Goal: Information Seeking & Learning: Learn about a topic

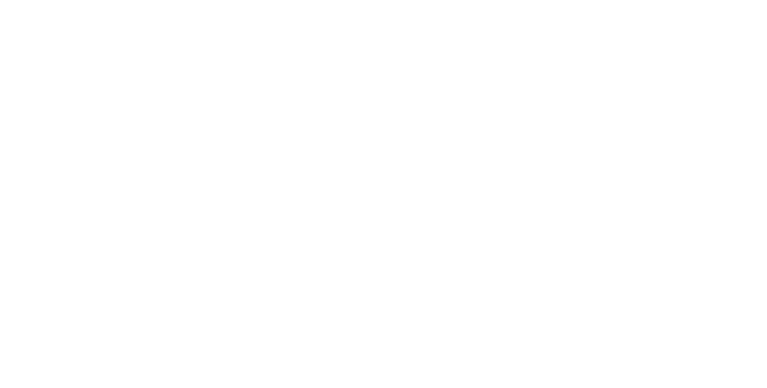
select select "**"
select select "*"
select select "****"
select select "**"
select select "*"
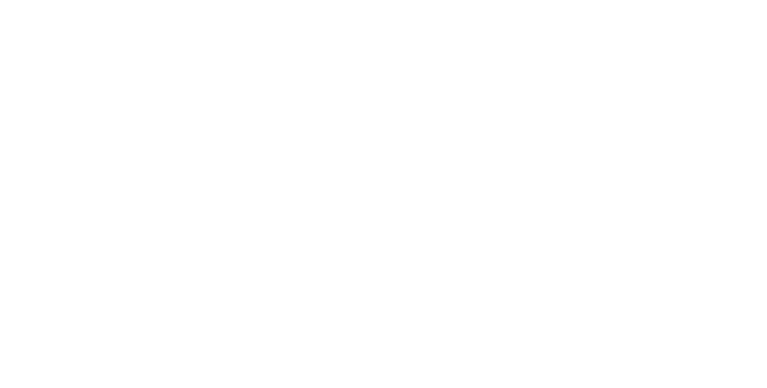
select select "****"
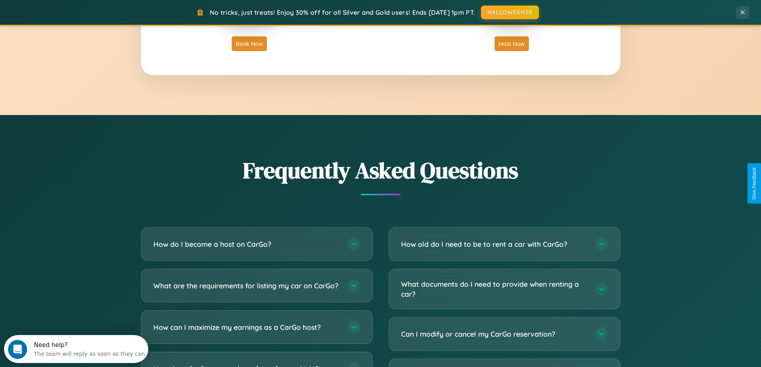
scroll to position [1537, 0]
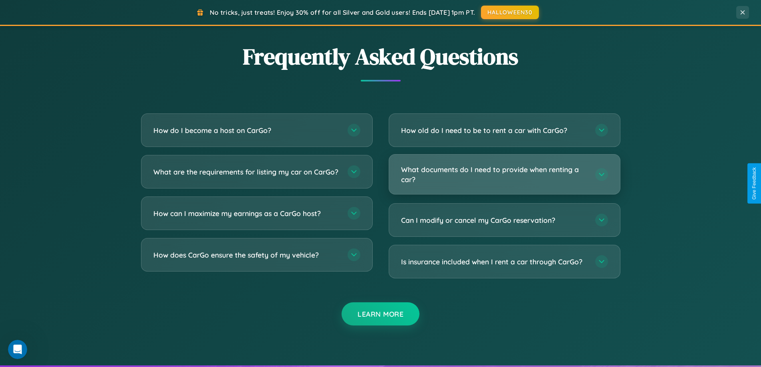
click at [504, 175] on h3 "What documents do I need to provide when renting a car?" at bounding box center [494, 175] width 186 height 20
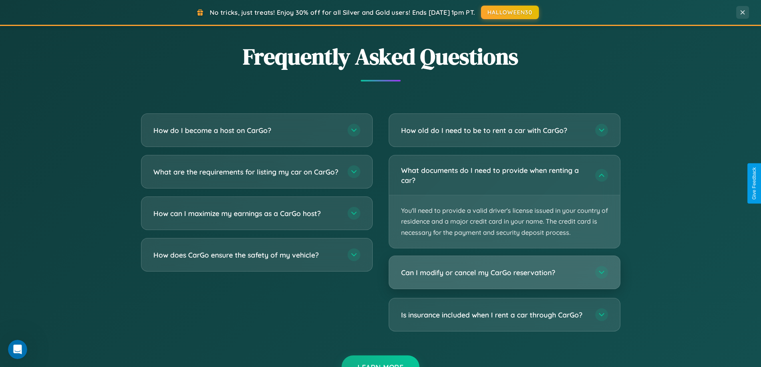
click at [504, 272] on h3 "Can I modify or cancel my CarGo reservation?" at bounding box center [494, 273] width 186 height 10
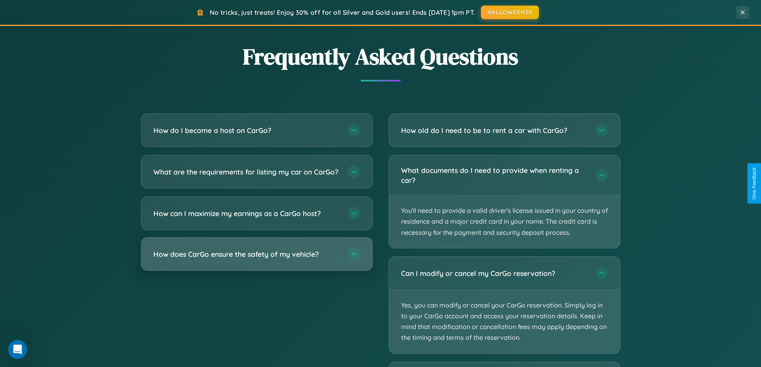
click at [256, 259] on h3 "How does CarGo ensure the safety of my vehicle?" at bounding box center [246, 254] width 186 height 10
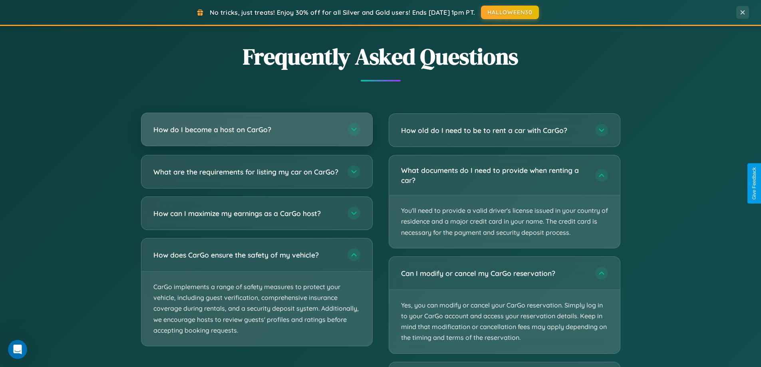
click at [256, 129] on h3 "How do I become a host on CarGo?" at bounding box center [246, 130] width 186 height 10
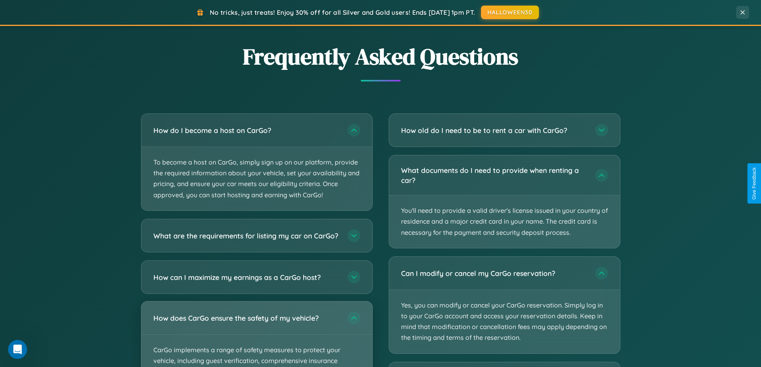
click at [256, 334] on div "How does CarGo ensure the safety of my vehicle?" at bounding box center [256, 317] width 231 height 33
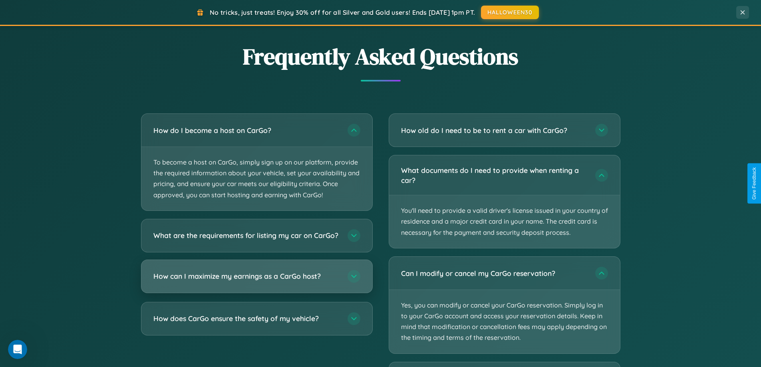
click at [256, 281] on h3 "How can I maximize my earnings as a CarGo host?" at bounding box center [246, 276] width 186 height 10
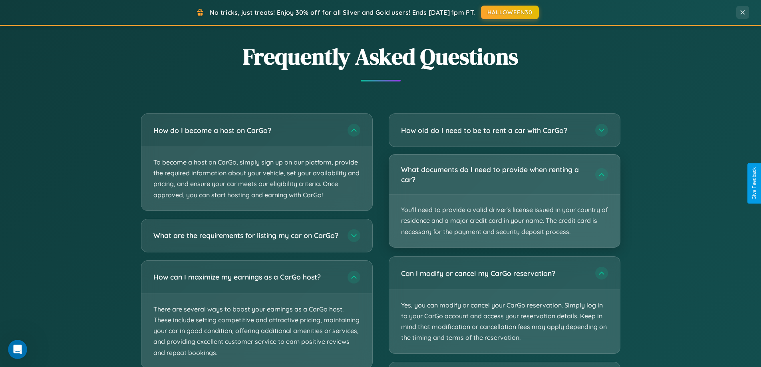
click at [504, 201] on p "You'll need to provide a valid driver's license issued in your country of resid…" at bounding box center [504, 220] width 231 height 53
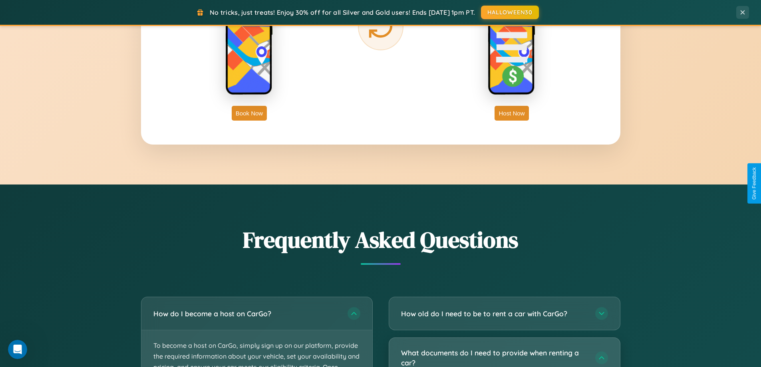
scroll to position [1283, 0]
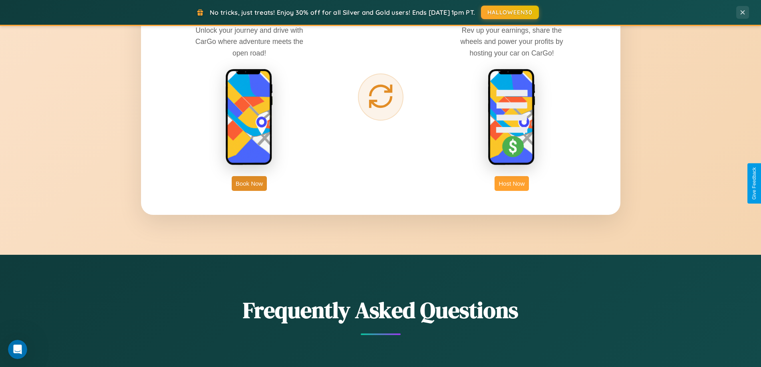
click at [512, 183] on button "Host Now" at bounding box center [511, 183] width 34 height 15
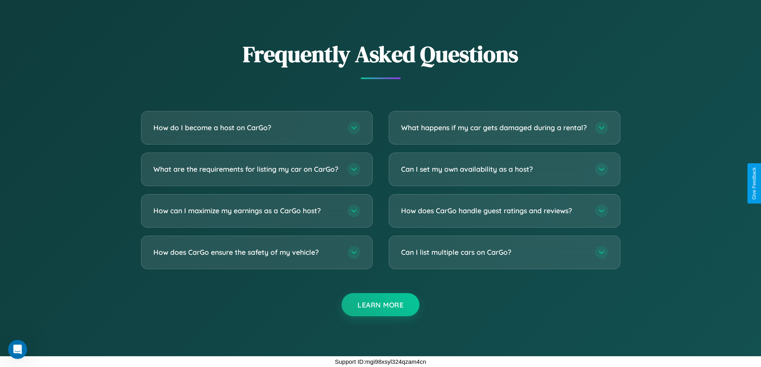
scroll to position [1079, 0]
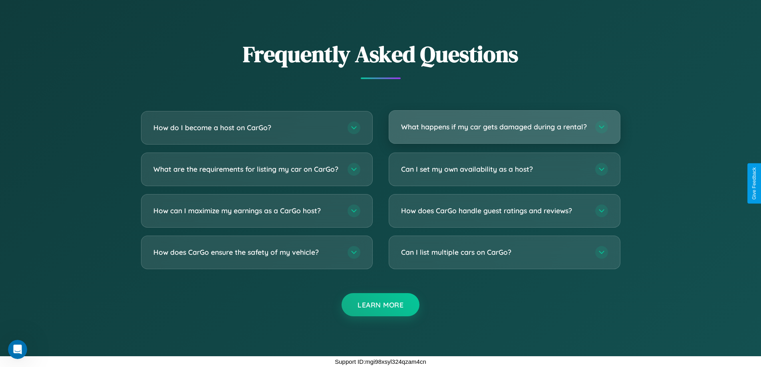
click at [504, 123] on h3 "What happens if my car gets damaged during a rental?" at bounding box center [494, 127] width 186 height 10
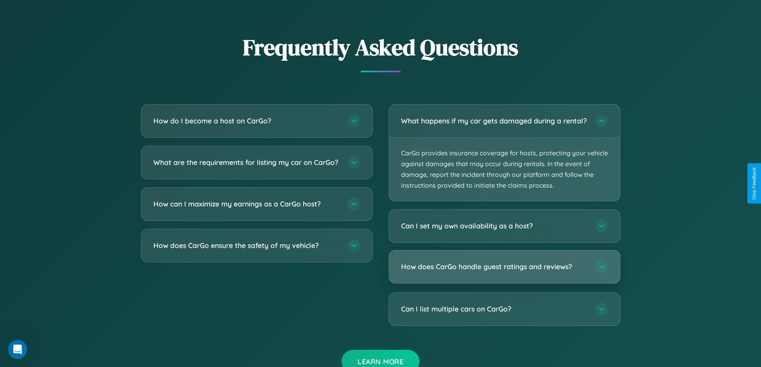
click at [504, 272] on h3 "How does CarGo handle guest ratings and reviews?" at bounding box center [494, 267] width 186 height 10
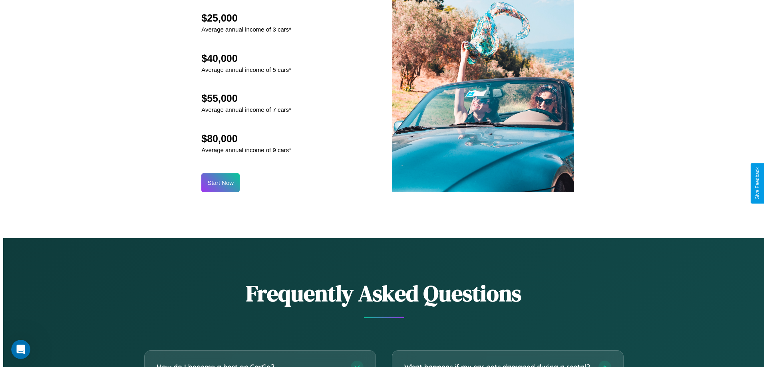
scroll to position [833, 0]
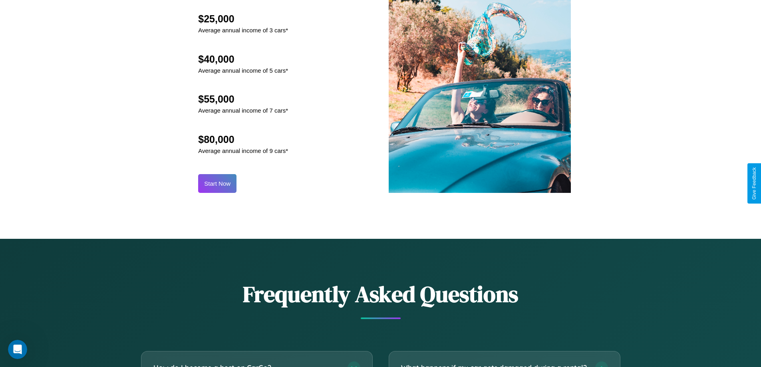
click at [217, 183] on button "Start Now" at bounding box center [217, 183] width 38 height 19
